Goal: Transaction & Acquisition: Purchase product/service

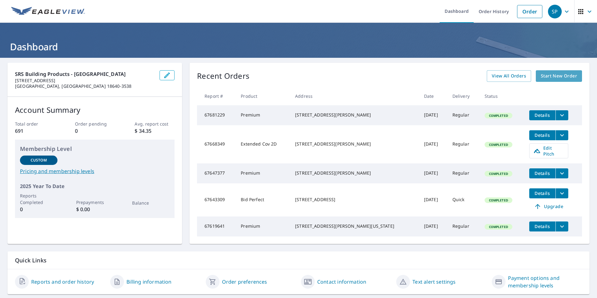
click at [552, 74] on span "Start New Order" at bounding box center [559, 76] width 36 height 8
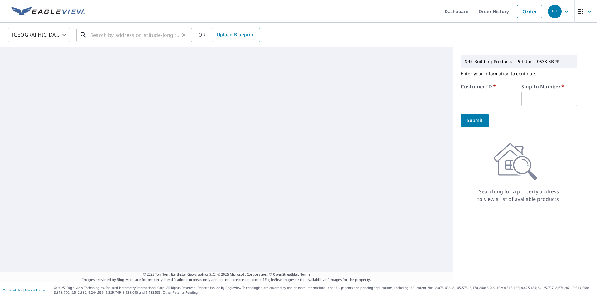
click at [100, 36] on input "text" at bounding box center [134, 34] width 89 height 17
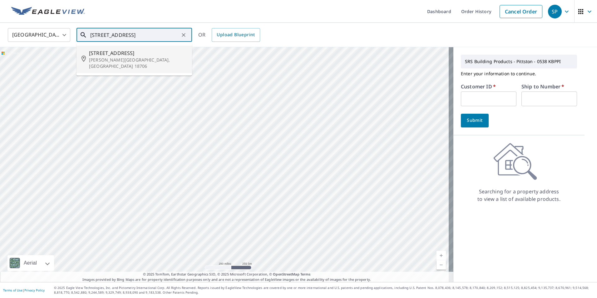
click at [93, 56] on span "[STREET_ADDRESS]" at bounding box center [138, 52] width 98 height 7
type input "[STREET_ADDRESS][PERSON_NAME]"
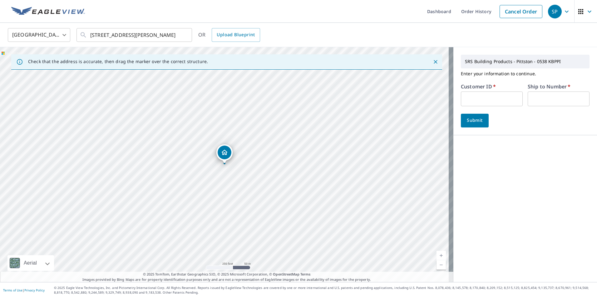
click at [473, 101] on input "text" at bounding box center [492, 98] width 62 height 15
type input "S063371"
type input "1"
click at [471, 120] on span "Submit" at bounding box center [475, 120] width 18 height 8
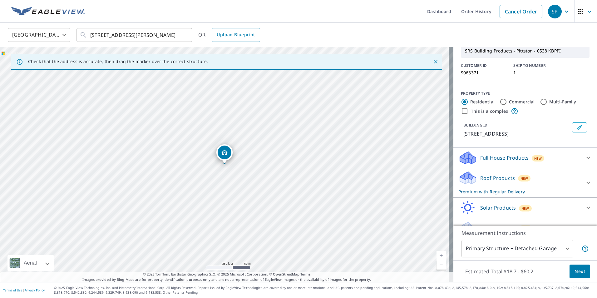
scroll to position [48, 0]
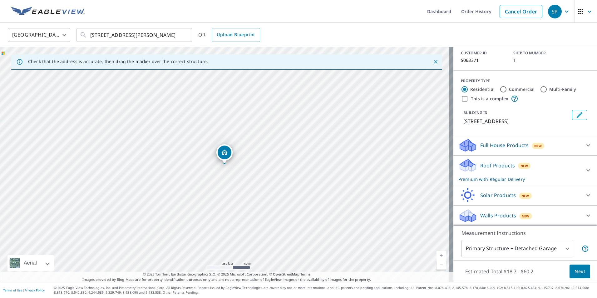
click at [506, 218] on p "Walls Products" at bounding box center [498, 215] width 36 height 7
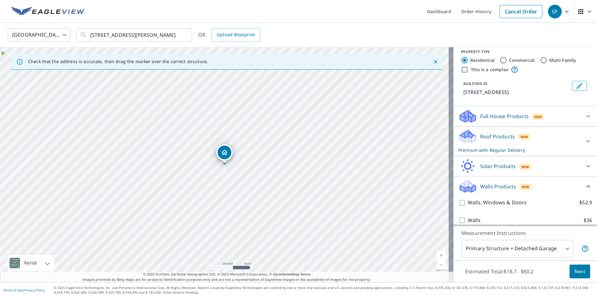
scroll to position [83, 0]
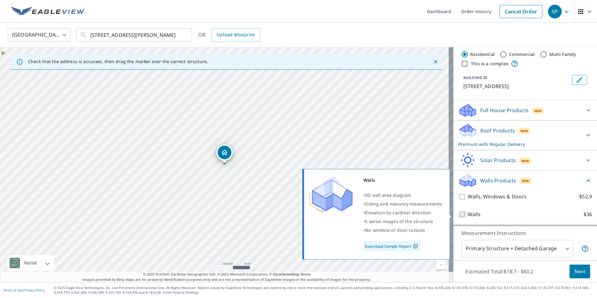
click at [459, 214] on input "Walls $36" at bounding box center [462, 213] width 9 height 7
checkbox input "true"
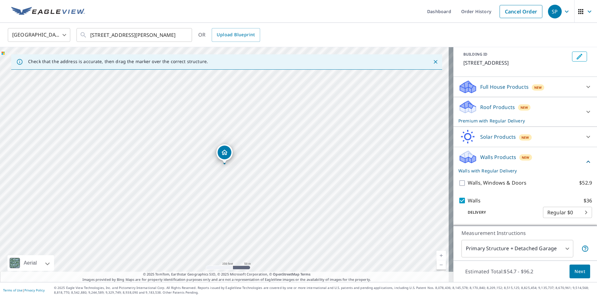
scroll to position [107, 0]
click at [577, 272] on span "Next" at bounding box center [579, 272] width 11 height 8
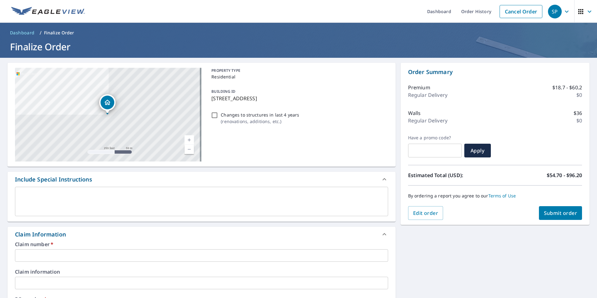
scroll to position [2, 0]
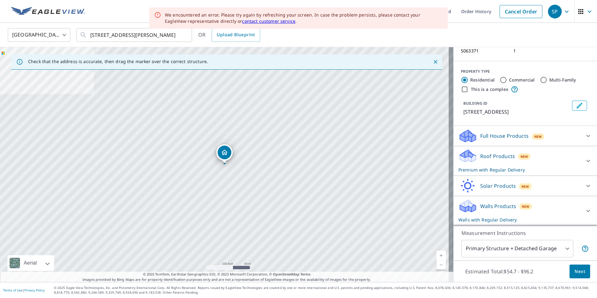
scroll to position [58, 0]
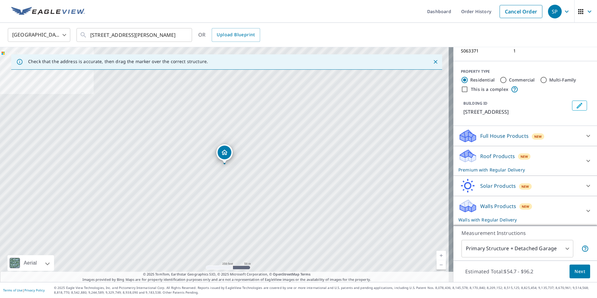
click at [583, 210] on div at bounding box center [588, 210] width 15 height 15
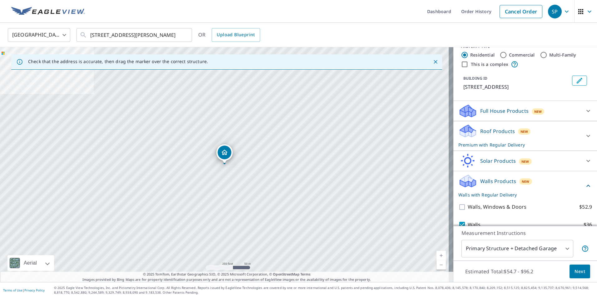
scroll to position [107, 0]
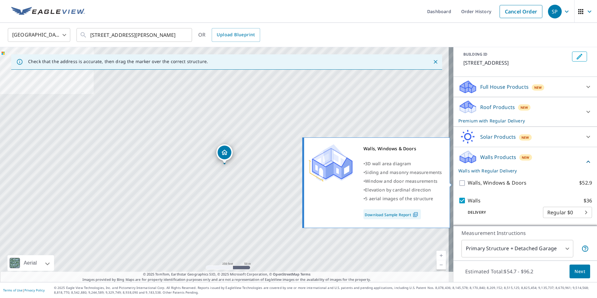
click at [459, 181] on input "Walls, Windows & Doors $52.9" at bounding box center [462, 182] width 9 height 7
checkbox input "true"
checkbox input "false"
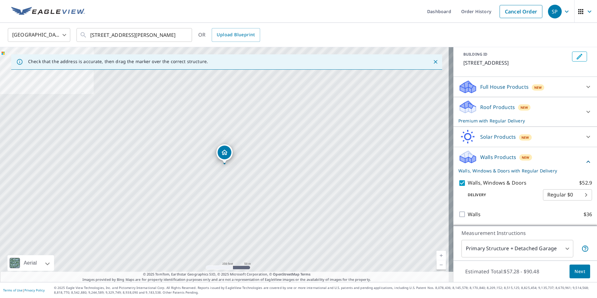
click at [574, 268] on span "Next" at bounding box center [579, 272] width 11 height 8
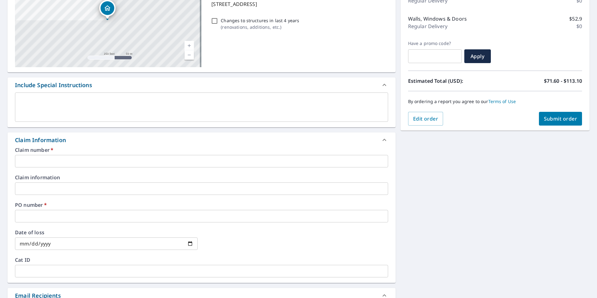
scroll to position [116, 0]
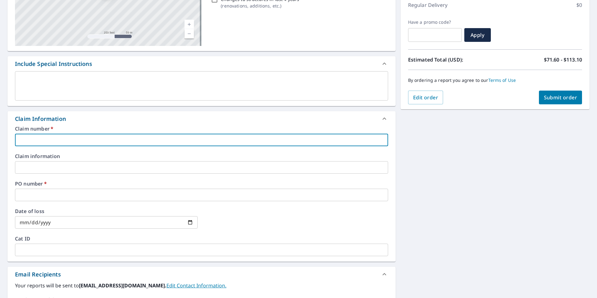
click at [81, 144] on input "text" at bounding box center [201, 140] width 373 height 12
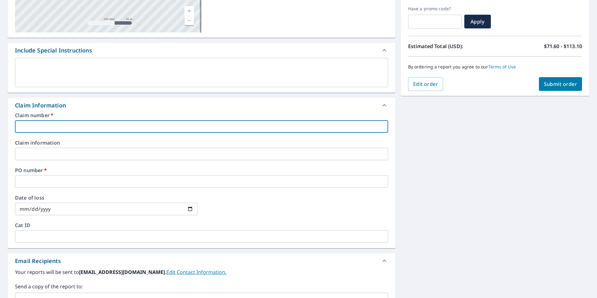
scroll to position [145, 0]
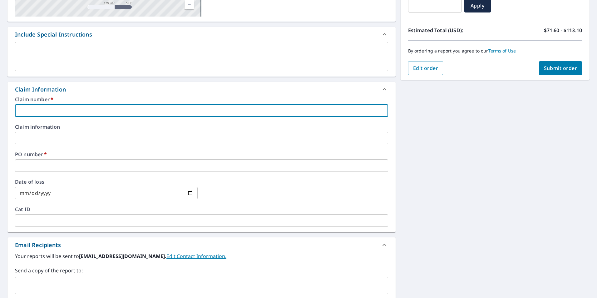
click at [72, 112] on input "text" at bounding box center [201, 110] width 373 height 12
type input "S"
checkbox input "true"
type input "S0"
checkbox input "true"
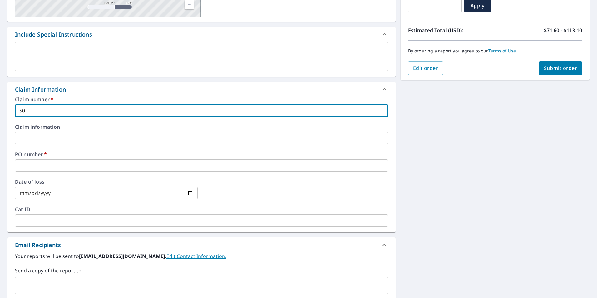
type input "S06"
checkbox input "true"
type input "S063"
checkbox input "true"
type input "S0633"
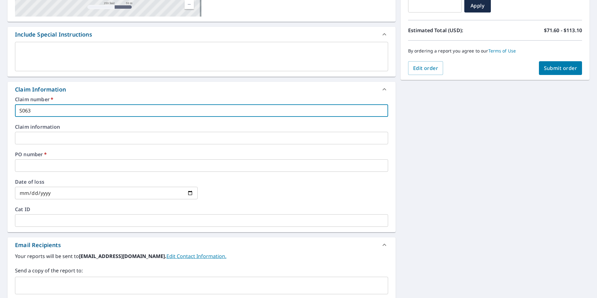
checkbox input "true"
type input "S06337"
checkbox input "true"
type input "S063371"
checkbox input "true"
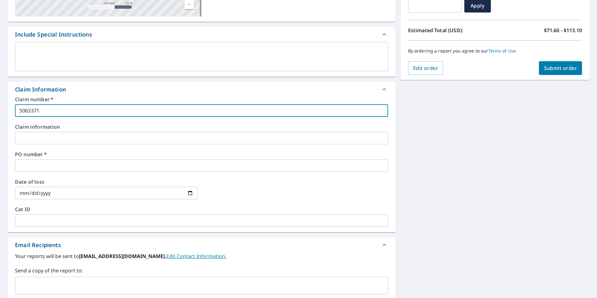
type input "S063371"
click at [50, 166] on input "text" at bounding box center [201, 165] width 373 height 12
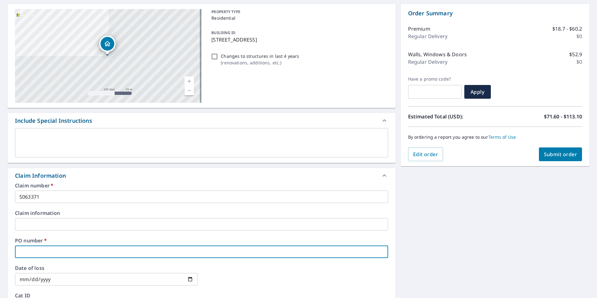
scroll to position [68, 0]
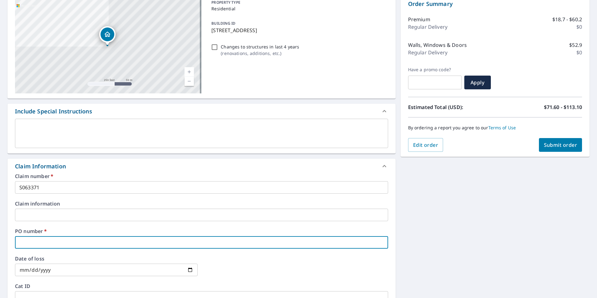
click at [174, 240] on input "text" at bounding box center [201, 242] width 373 height 12
type input "3"
checkbox input "true"
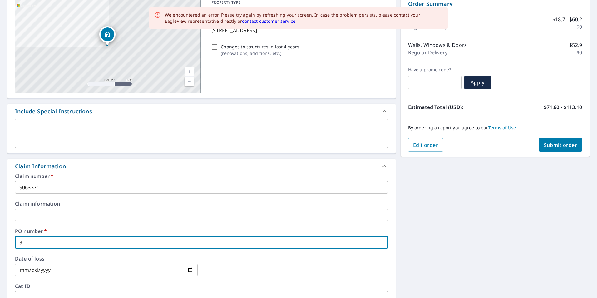
type input "31"
checkbox input "true"
type input "314"
checkbox input "true"
type input "314"
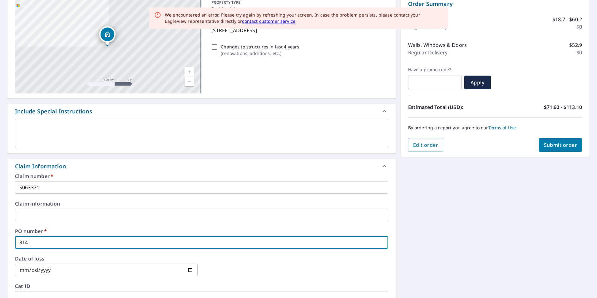
checkbox input "true"
type input "314 C"
checkbox input "true"
type input "314 CO"
checkbox input "true"
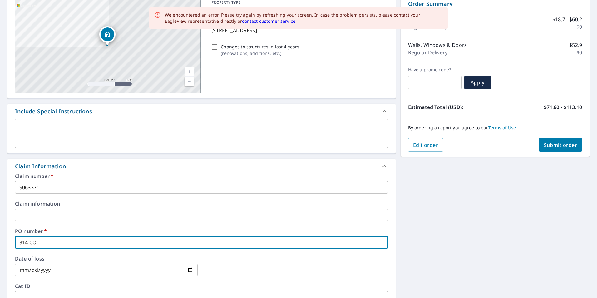
type input "314 COU"
checkbox input "true"
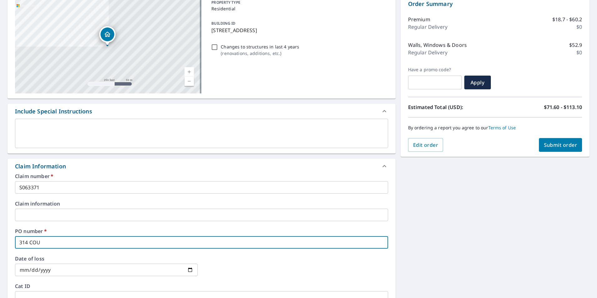
type input "314 COUN"
checkbox input "true"
type input "314 COUNT"
checkbox input "true"
type input "314 COUNTR"
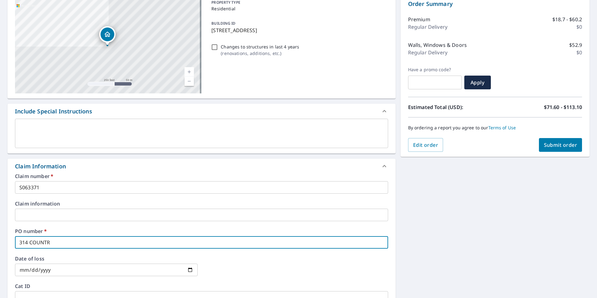
checkbox input "true"
type input "314 COUNTRY"
checkbox input "true"
type input "314 COUNTR"
checkbox input "true"
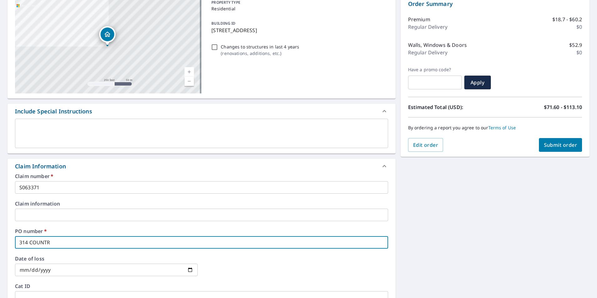
type input "314 COUNT"
checkbox input "true"
type input "314 COUN"
checkbox input "true"
type input "314 COUNT"
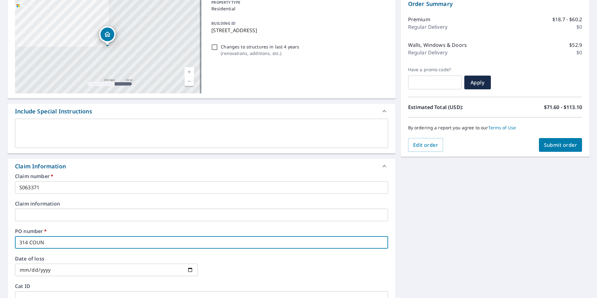
checkbox input "true"
type input "314 COUNTR"
checkbox input "true"
type input "314 COUNTRY"
checkbox input "true"
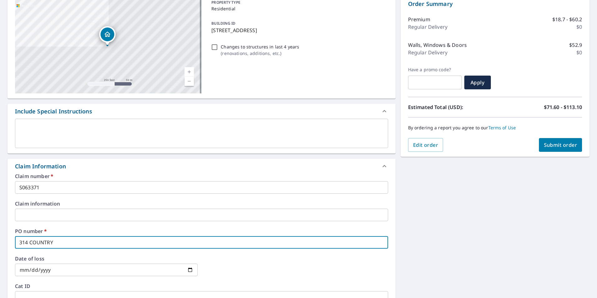
type input "314 COUNTRYW"
checkbox input "true"
type input "314 COUNTRYWO"
checkbox input "true"
type input "314 COUNTRYWOO"
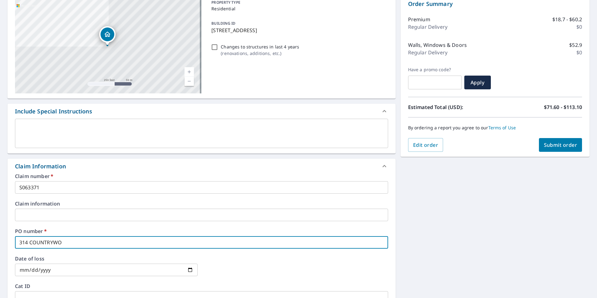
checkbox input "true"
type input "314 COUNTRYWOOD"
checkbox input "true"
type input "314 COUNTRYWOOD"
checkbox input "true"
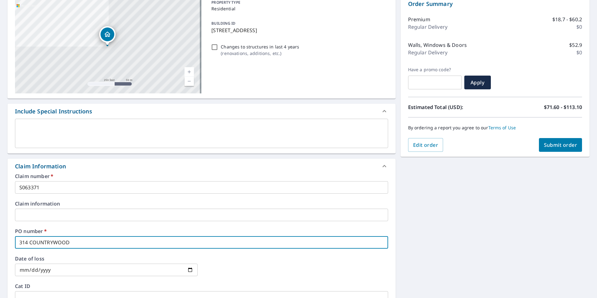
type input "314 COUNTRYWOOD D"
checkbox input "true"
type input "[STREET_ADDRESS]"
checkbox input "true"
type input "[STREET_ADDRESS]"
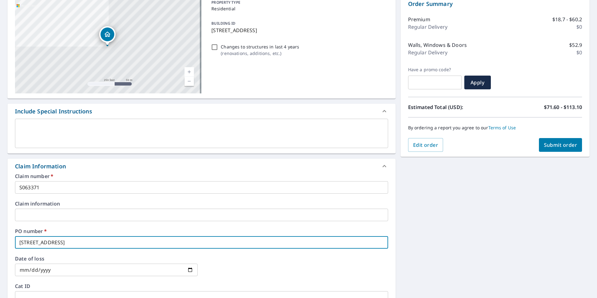
checkbox input "true"
type input "[STREET_ADDRESS]"
checkbox input "true"
type input "[STREET_ADDRESS][PERSON_NAME]"
checkbox input "true"
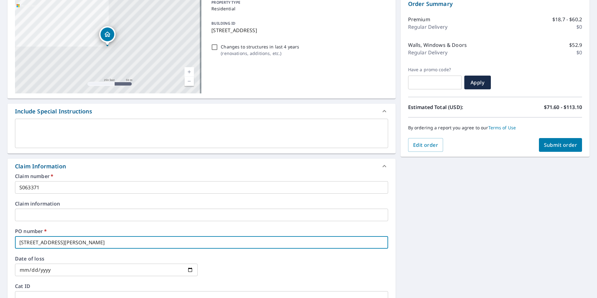
type input "[STREET_ADDRESS][PERSON_NAME]"
checkbox input "true"
type input "[STREET_ADDRESS][PERSON_NAME]"
checkbox input "true"
type input "314 COUNTRYWOOD [PERSON_NAME]"
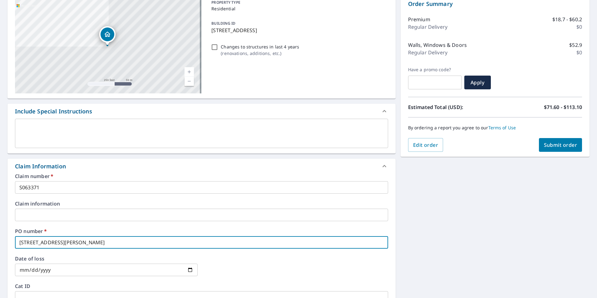
checkbox input "true"
type input "[STREET_ADDRESS] [PERSON_NAME]"
checkbox input "true"
type input "[STREET_ADDRESS][PERSON_NAME]"
checkbox input "true"
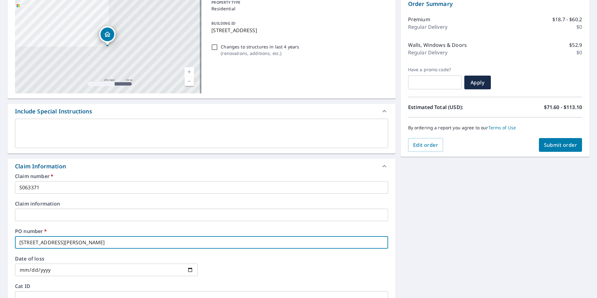
type input "[STREET_ADDRESS][PERSON_NAME]"
checkbox input "true"
type input "[STREET_ADDRESS][PERSON_NAME]"
checkbox input "true"
type input "[STREET_ADDRESS][PERSON_NAME] TO"
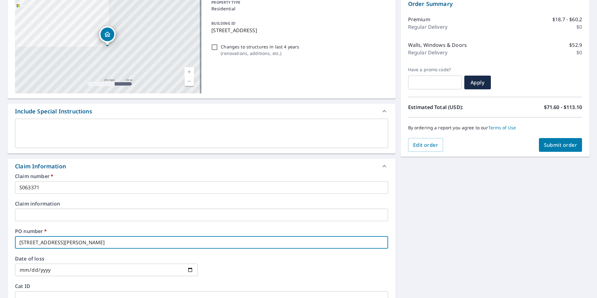
checkbox input "true"
type input "[STREET_ADDRESS]"
checkbox input "true"
type input "[STREET_ADDRESS]"
checkbox input "true"
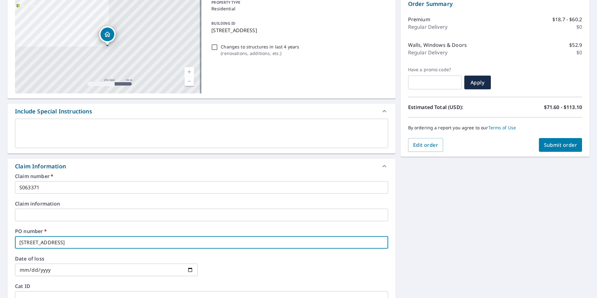
type input "[STREET_ADDRESS] TOWNS"
checkbox input "true"
type input "[STREET_ADDRESS][PERSON_NAME]"
checkbox input "true"
type input "[STREET_ADDRESS] TOWNSHI"
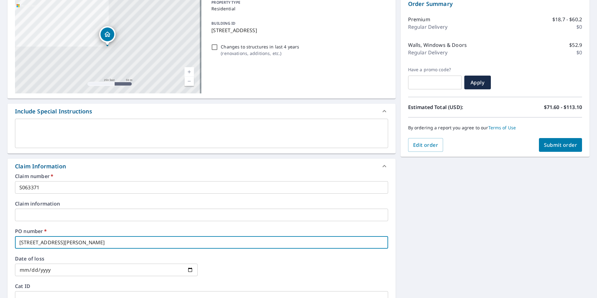
checkbox input "true"
type input "[STREET_ADDRESS]"
checkbox input "true"
type input "[STREET_ADDRESS],"
checkbox input "true"
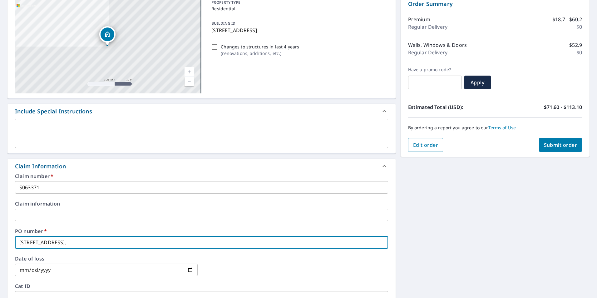
type input "[STREET_ADDRESS],"
checkbox input "true"
type input "[STREET_ADDRESS]"
checkbox input "true"
type input "[STREET_ADDRESS]"
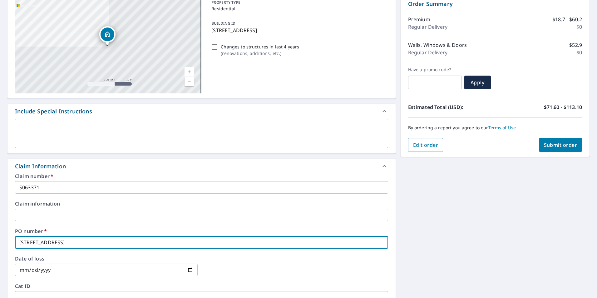
checkbox input "true"
type input "[STREET_ADDRESS]"
checkbox input "true"
type input "[STREET_ADDRESS]"
checkbox input "true"
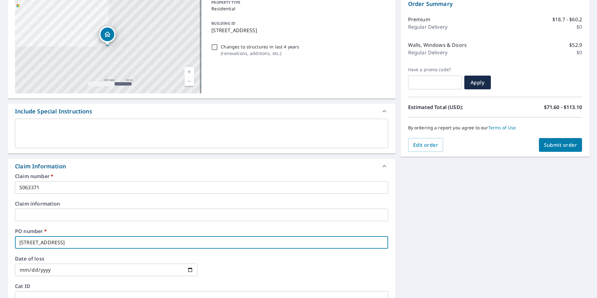
type input "[STREET_ADDRESS]"
checkbox input "true"
type input "[STREET_ADDRESS]"
checkbox input "true"
type input "[STREET_ADDRESS]"
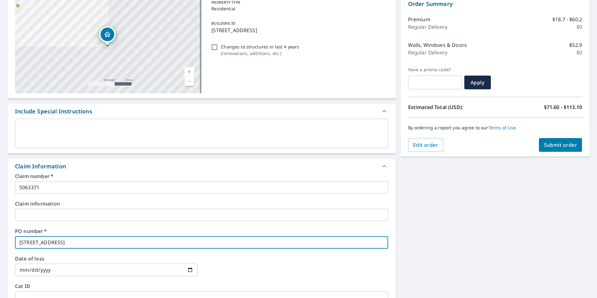
checkbox input "true"
type input "[STREET_ADDRESS]"
checkbox input "true"
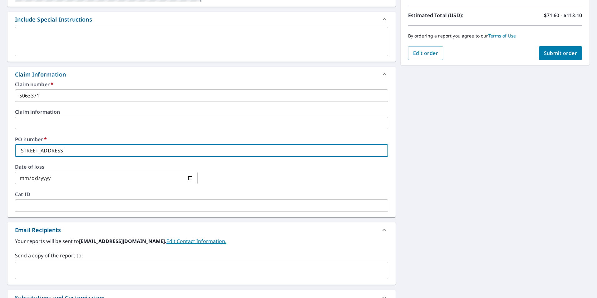
scroll to position [162, 0]
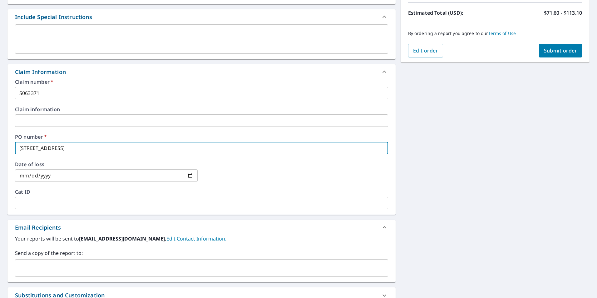
type input "[STREET_ADDRESS]"
click at [88, 263] on input "text" at bounding box center [197, 268] width 358 height 12
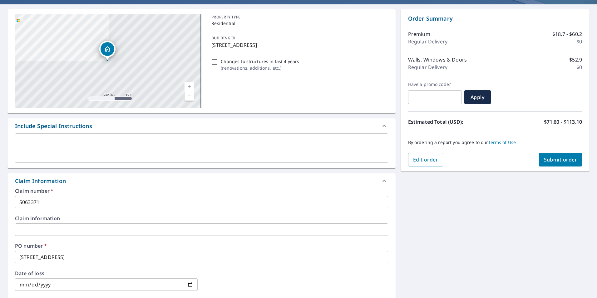
scroll to position [47, 0]
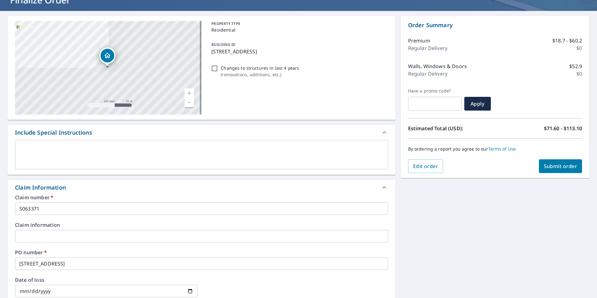
type input "[PERSON_NAME][EMAIL_ADDRESS][PERSON_NAME][DOMAIN_NAME]"
click at [553, 167] on span "Submit order" at bounding box center [560, 166] width 33 height 7
checkbox input "true"
